Goal: Find specific page/section: Find specific page/section

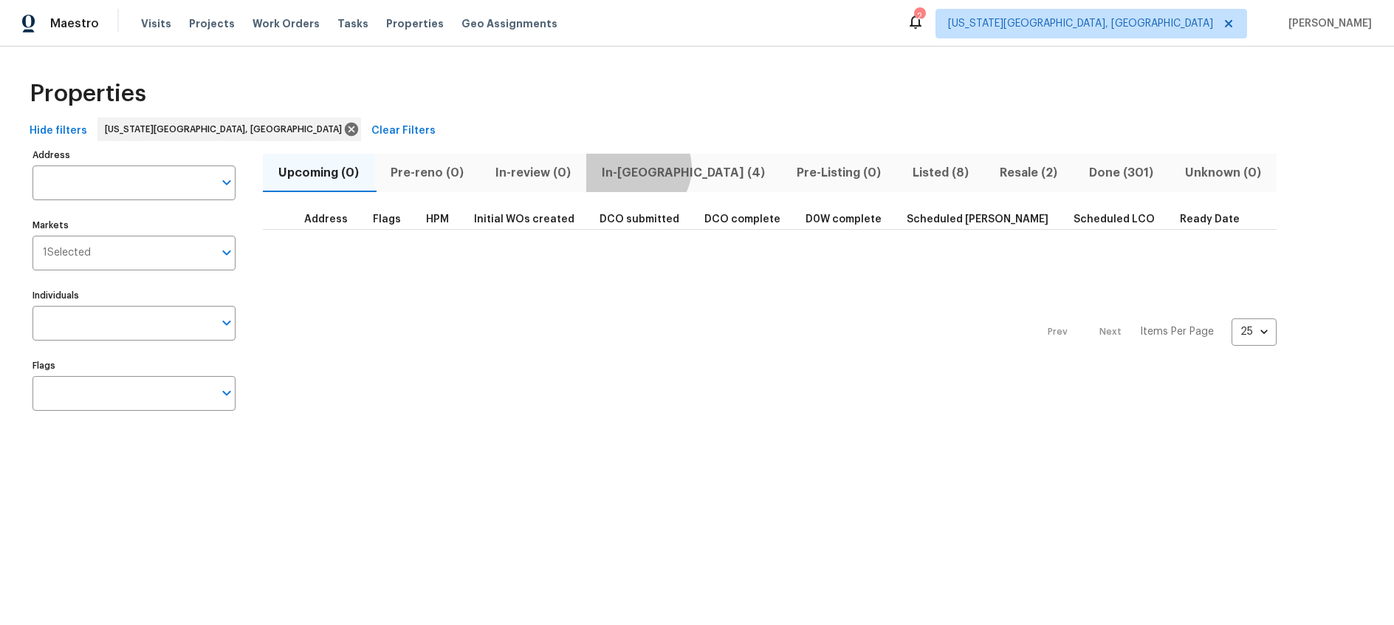
click at [638, 168] on span "In-[GEOGRAPHIC_DATA] (4)" at bounding box center [683, 172] width 177 height 21
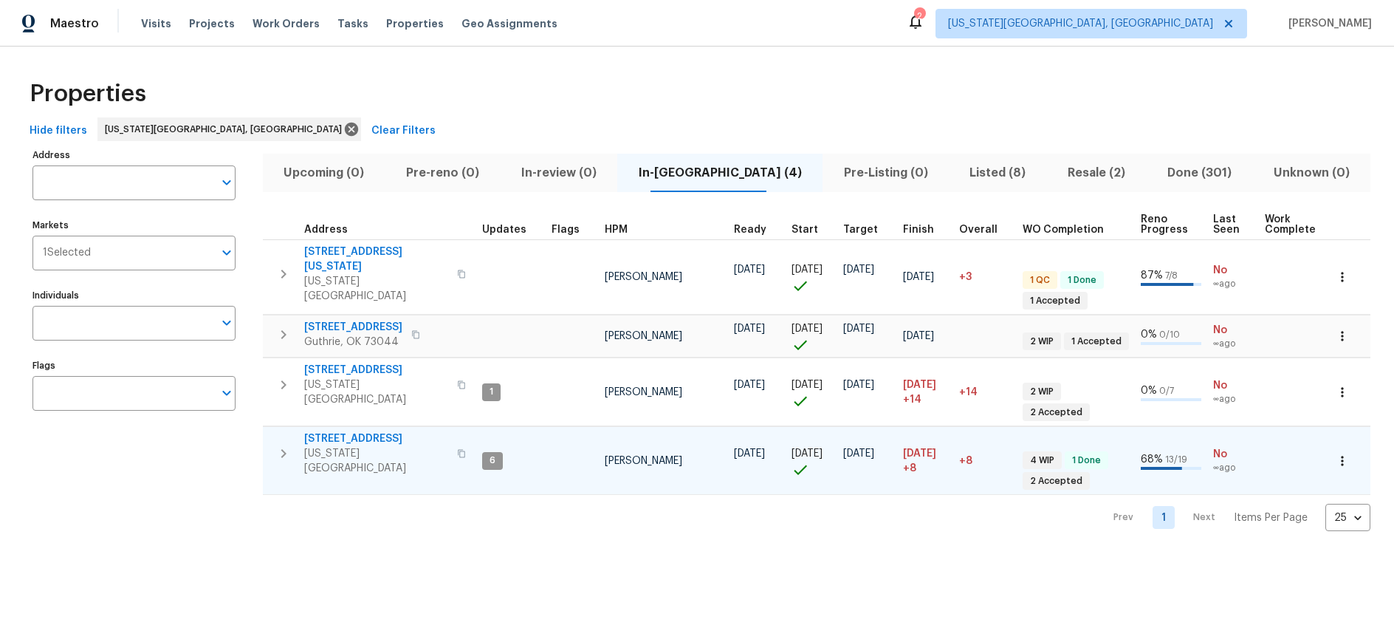
click at [360, 431] on span "[STREET_ADDRESS]" at bounding box center [376, 438] width 144 height 15
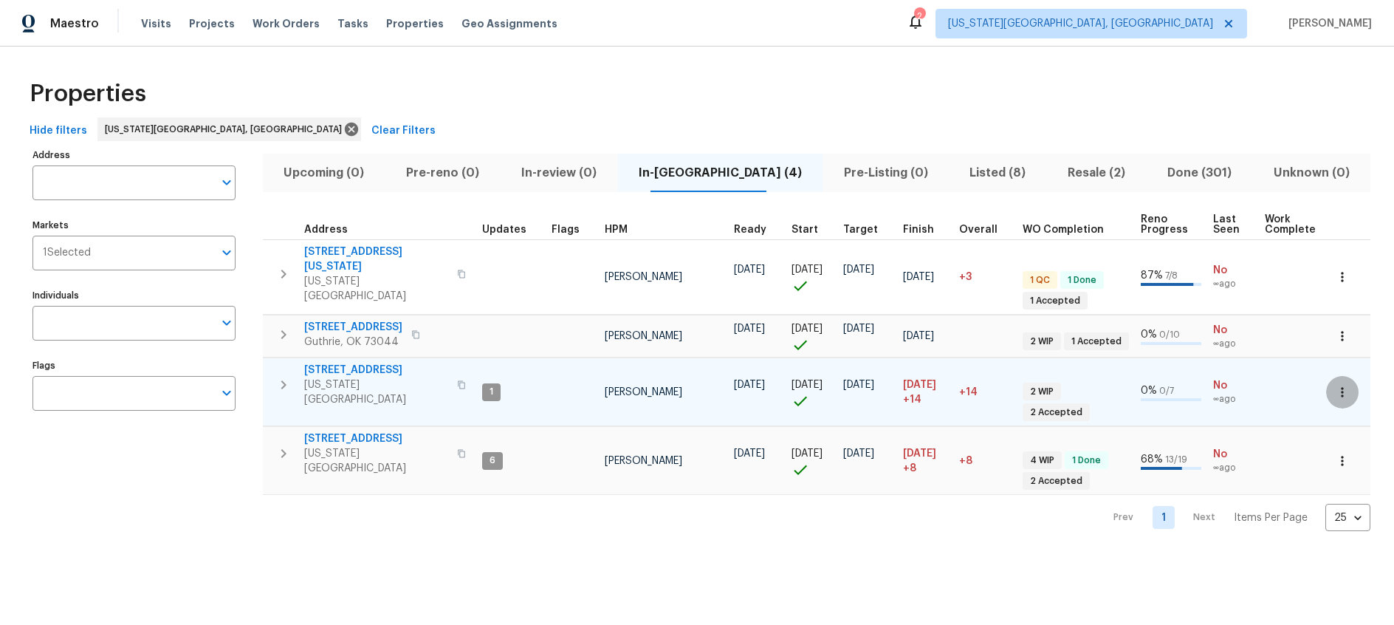
click at [1340, 385] on icon "button" at bounding box center [1342, 392] width 15 height 15
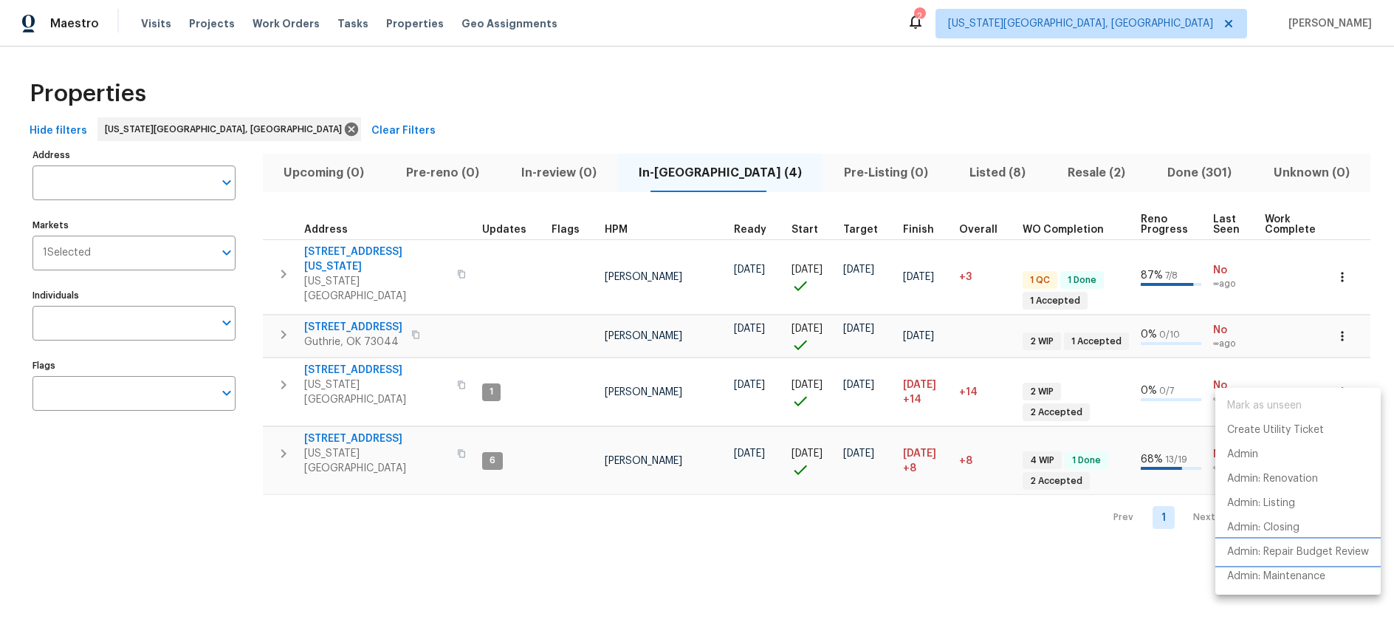
click at [1313, 550] on p "Admin: Repair Budget Review" at bounding box center [1299, 552] width 142 height 16
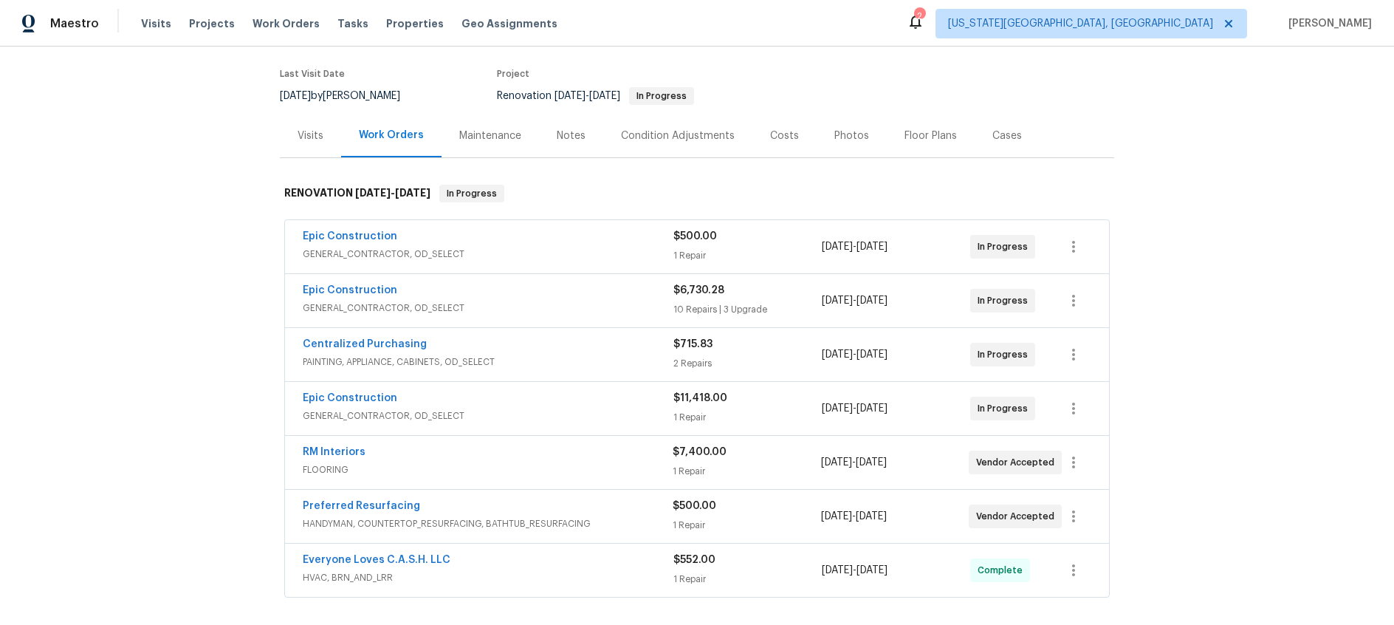
scroll to position [145, 0]
